Goal: Information Seeking & Learning: Learn about a topic

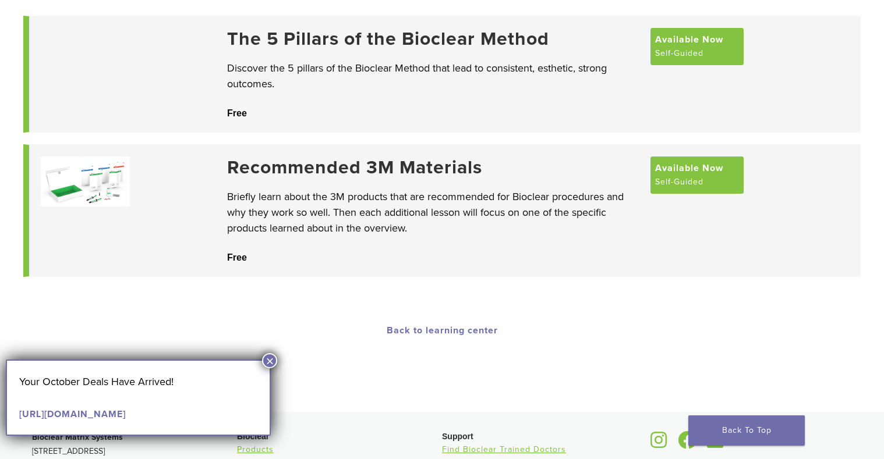
scroll to position [178, 0]
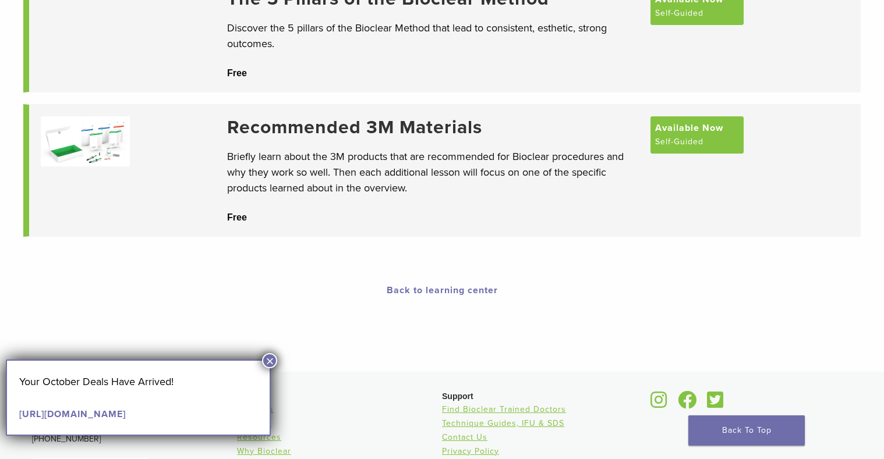
click at [277, 360] on button "×" at bounding box center [269, 360] width 15 height 15
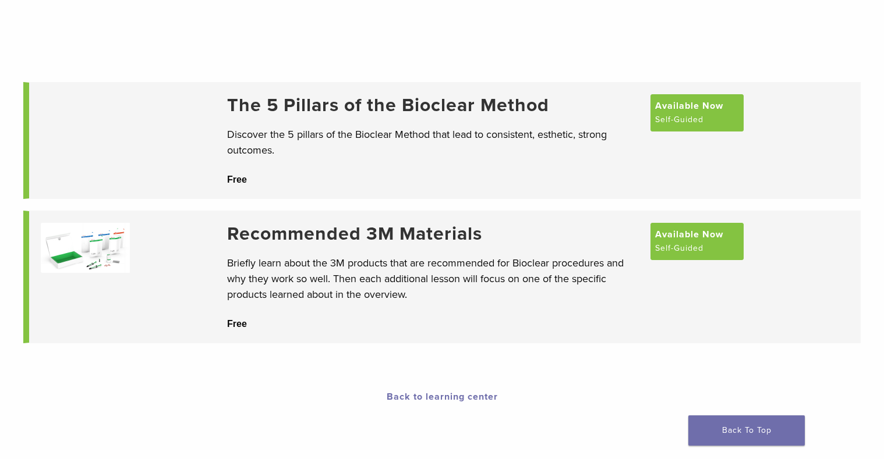
scroll to position [0, 0]
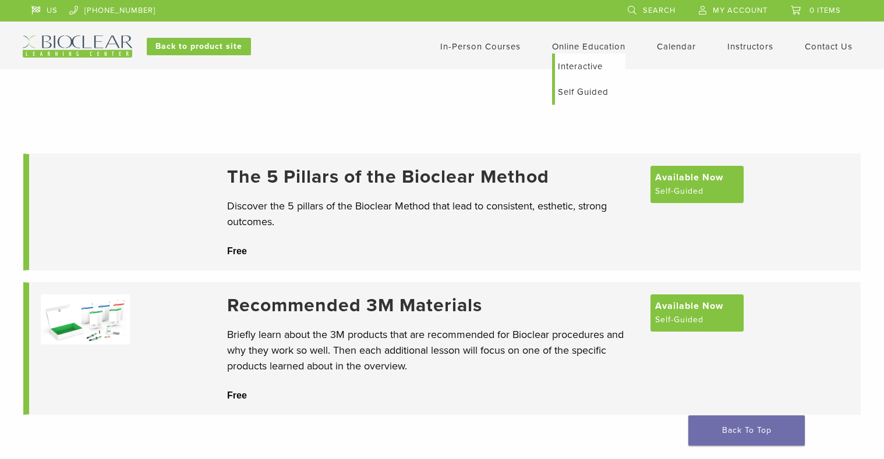
click at [582, 48] on link "Online Education" at bounding box center [588, 46] width 73 height 10
click at [577, 90] on link "Self Guided" at bounding box center [590, 92] width 70 height 26
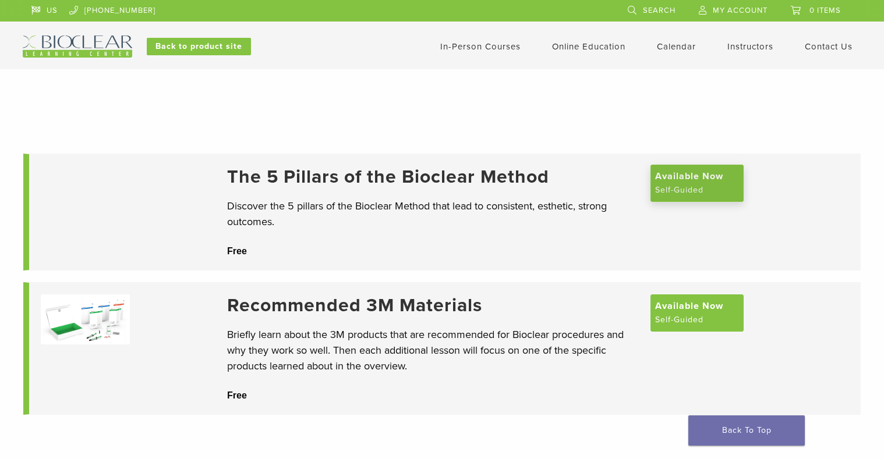
click at [722, 173] on span "Available Now" at bounding box center [689, 176] width 68 height 14
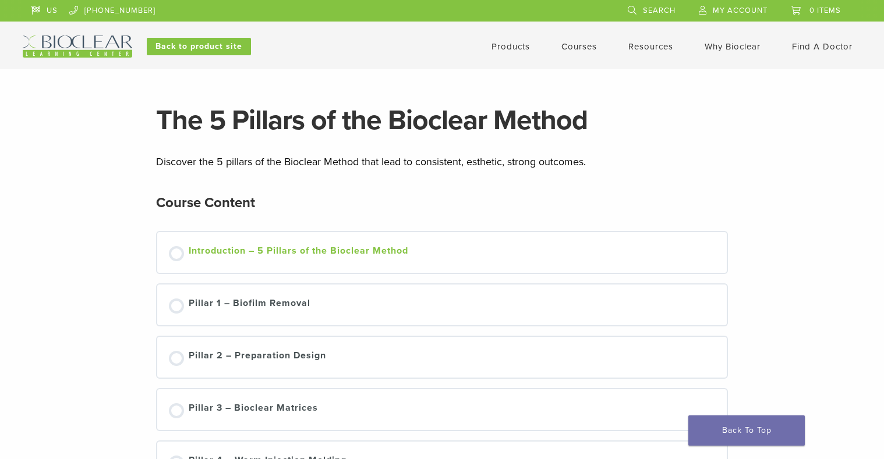
click at [180, 255] on div "Not started" at bounding box center [176, 253] width 15 height 15
click at [239, 253] on div "Introduction – 5 Pillars of the Bioclear Method" at bounding box center [298, 252] width 219 height 17
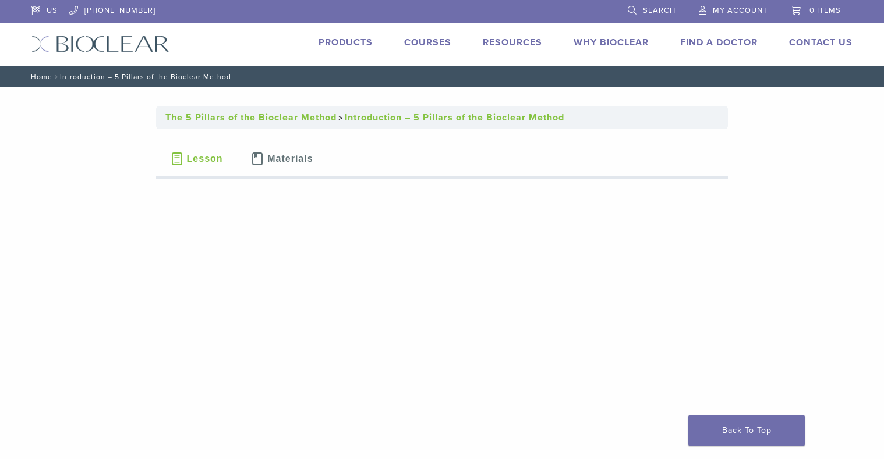
scroll to position [119, 0]
